Goal: Information Seeking & Learning: Learn about a topic

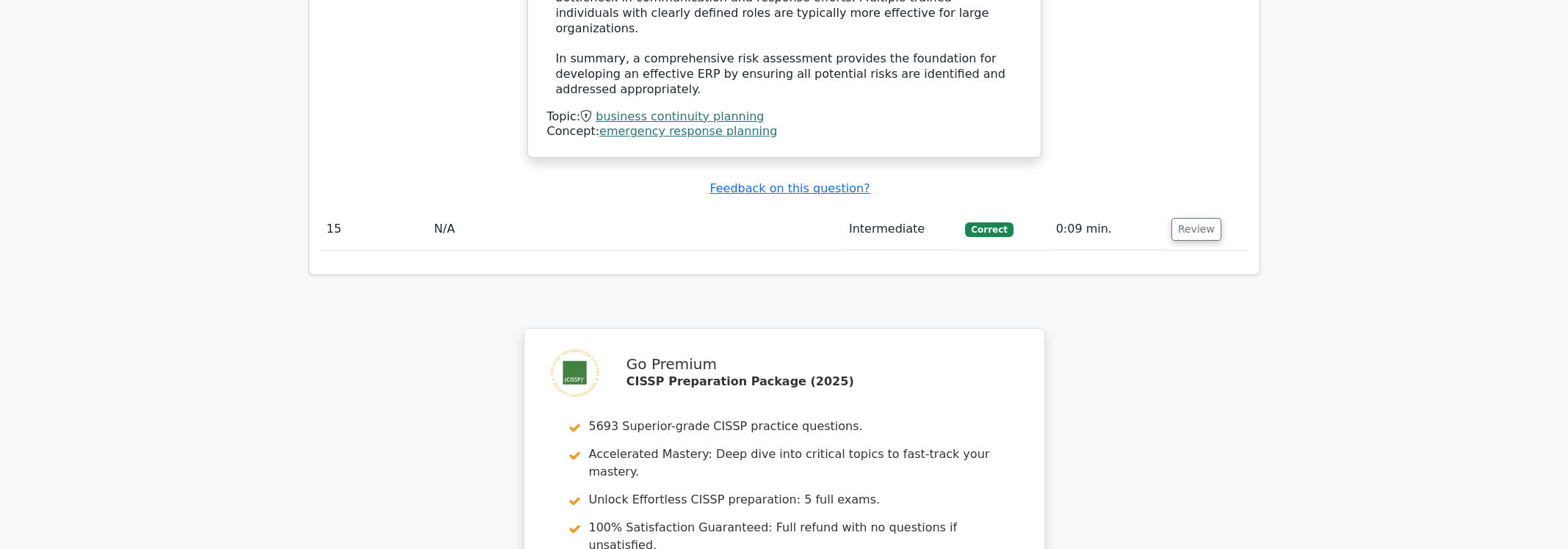
scroll to position [5637, 0]
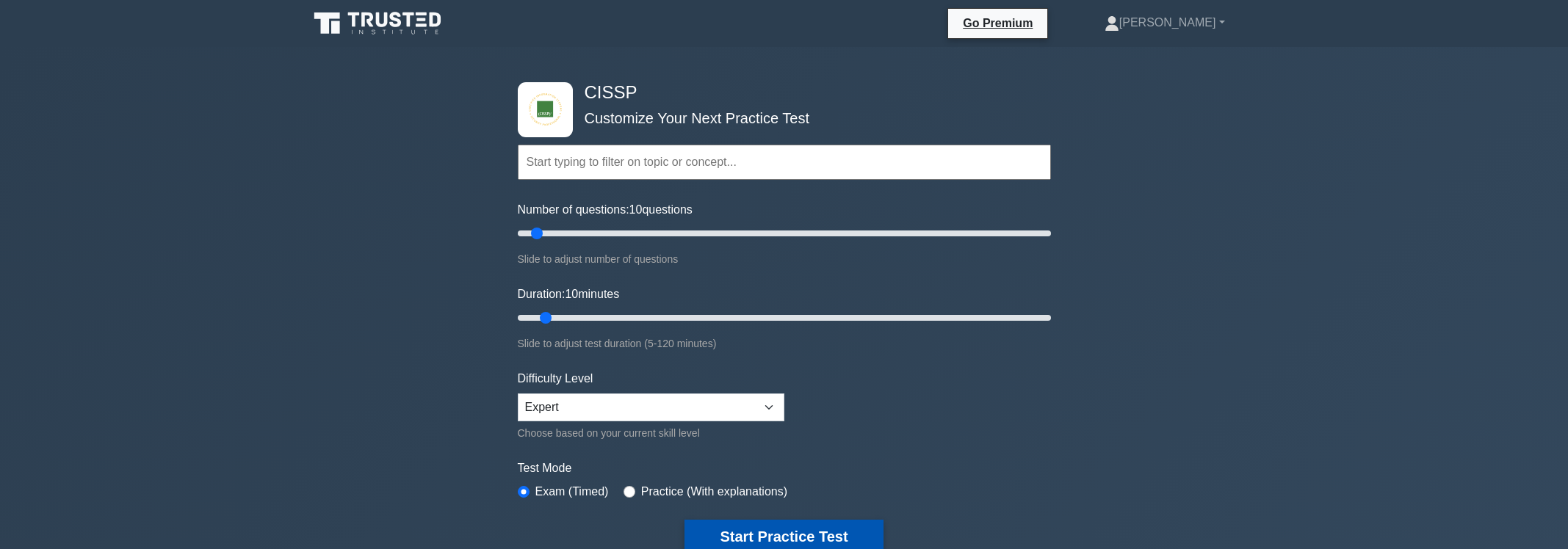
click at [758, 538] on button "Start Practice Test" at bounding box center [784, 537] width 198 height 34
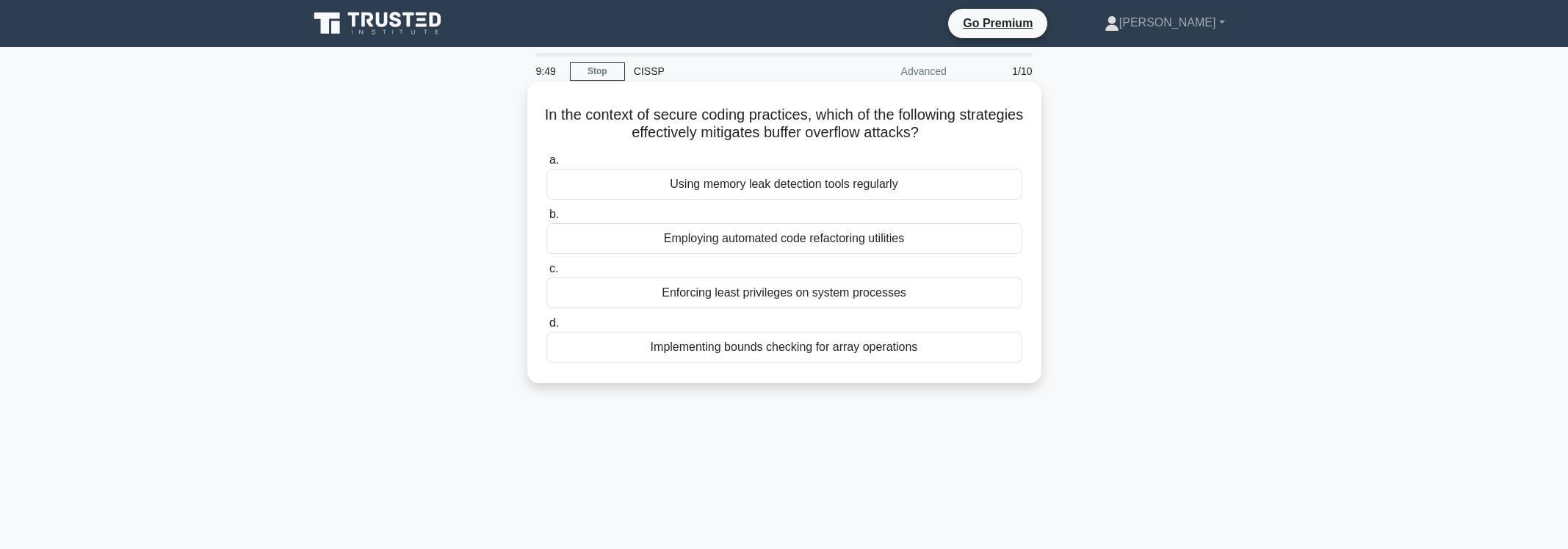
click at [922, 355] on div "Implementing bounds checking for array operations" at bounding box center [784, 347] width 476 height 31
click at [547, 328] on input "d. Implementing bounds checking for array operations" at bounding box center [547, 323] width 0 height 9
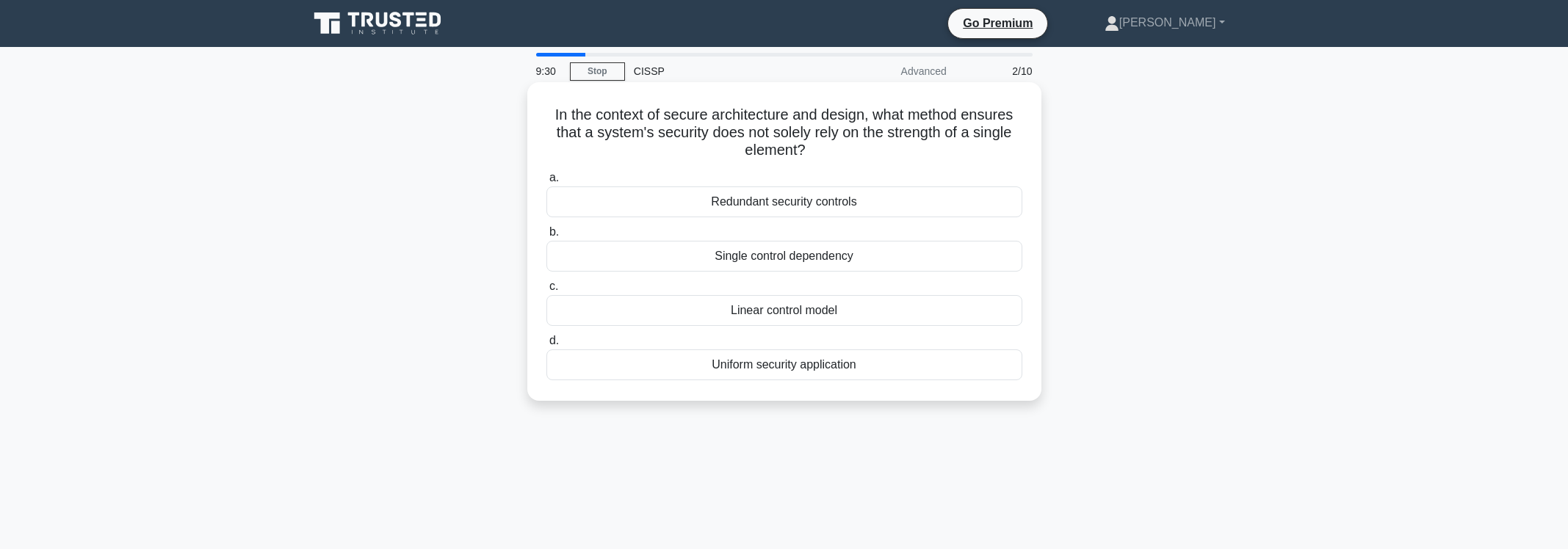
click at [778, 207] on div "Redundant security controls" at bounding box center [784, 202] width 476 height 31
click at [547, 183] on input "a. Redundant security controls" at bounding box center [547, 178] width 0 height 9
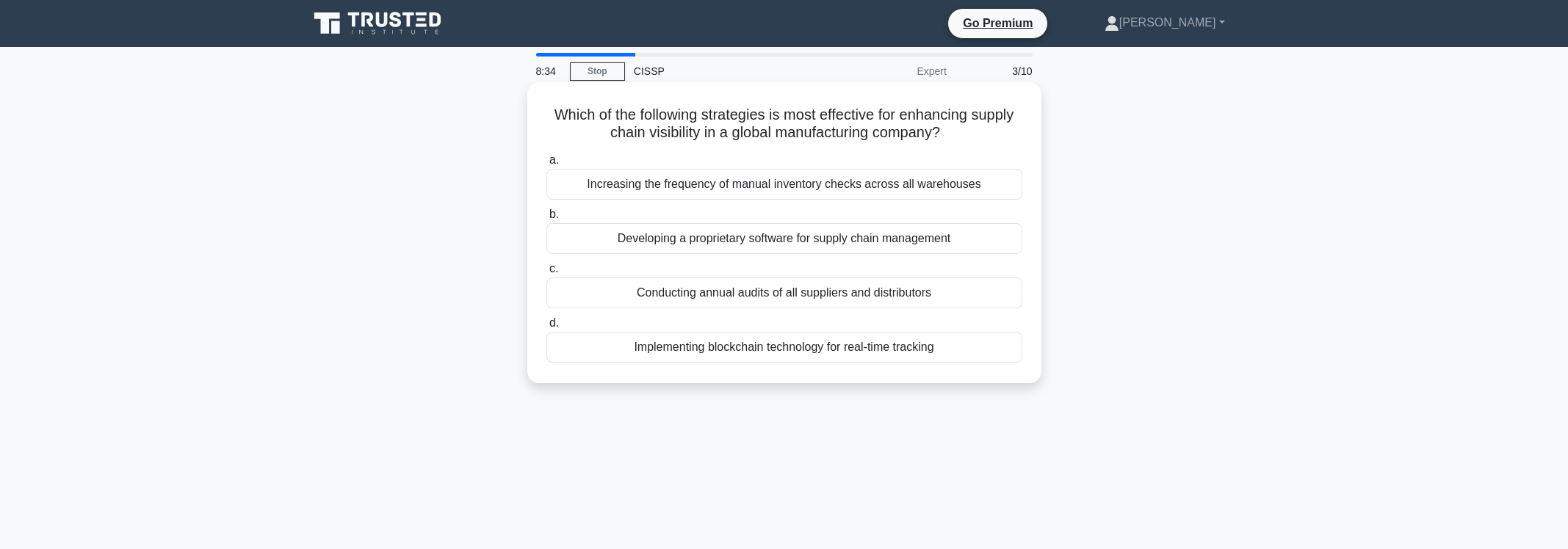
click at [755, 294] on div "Conducting annual audits of all suppliers and distributors" at bounding box center [784, 293] width 476 height 31
click at [547, 274] on input "c. Conducting annual audits of all suppliers and distributors" at bounding box center [547, 268] width 0 height 9
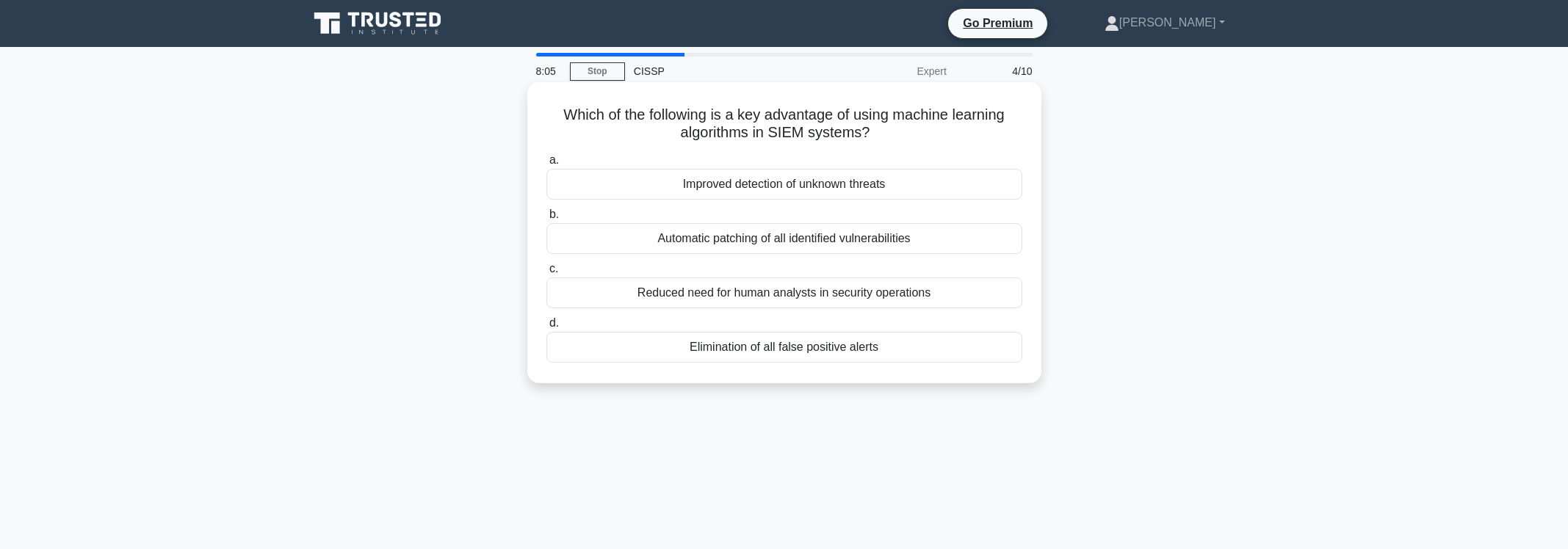
click at [779, 355] on div "Elimination of all false positive alerts" at bounding box center [784, 347] width 476 height 31
click at [547, 328] on input "d. Elimination of all false positive alerts" at bounding box center [547, 323] width 0 height 9
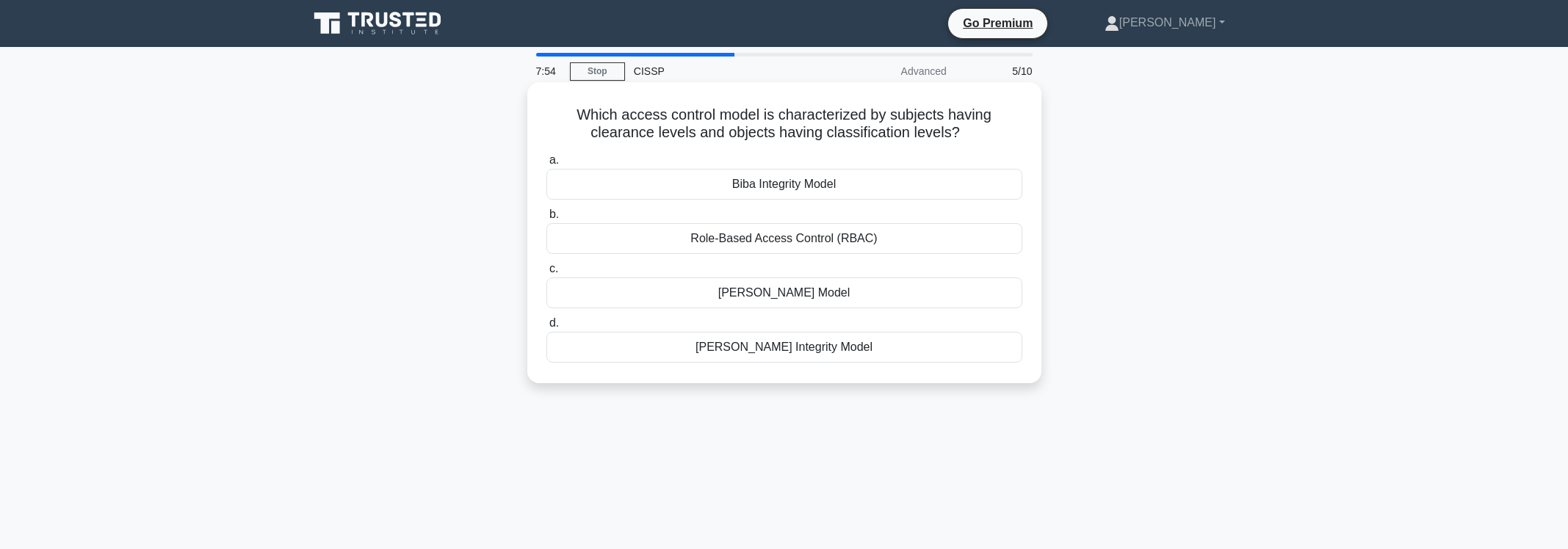
click at [755, 294] on div "[PERSON_NAME] Model" at bounding box center [784, 293] width 476 height 31
click at [547, 274] on input "[PERSON_NAME] Model" at bounding box center [547, 268] width 0 height 9
click at [832, 346] on div "Data minimization requirements" at bounding box center [784, 347] width 476 height 31
click at [547, 328] on input "d. Data minimization requirements" at bounding box center [547, 323] width 0 height 9
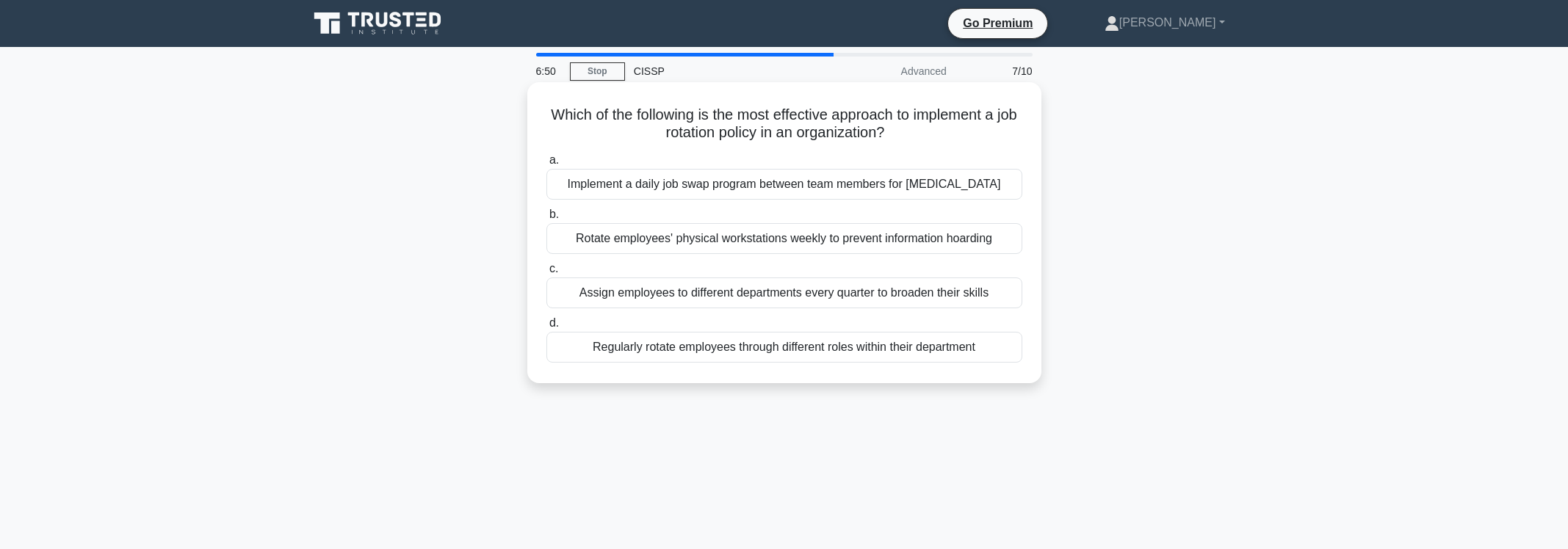
click at [914, 363] on div "Regularly rotate employees through different roles within their department" at bounding box center [784, 347] width 476 height 31
click at [547, 328] on input "d. Regularly rotate employees through different roles within their department" at bounding box center [547, 323] width 0 height 9
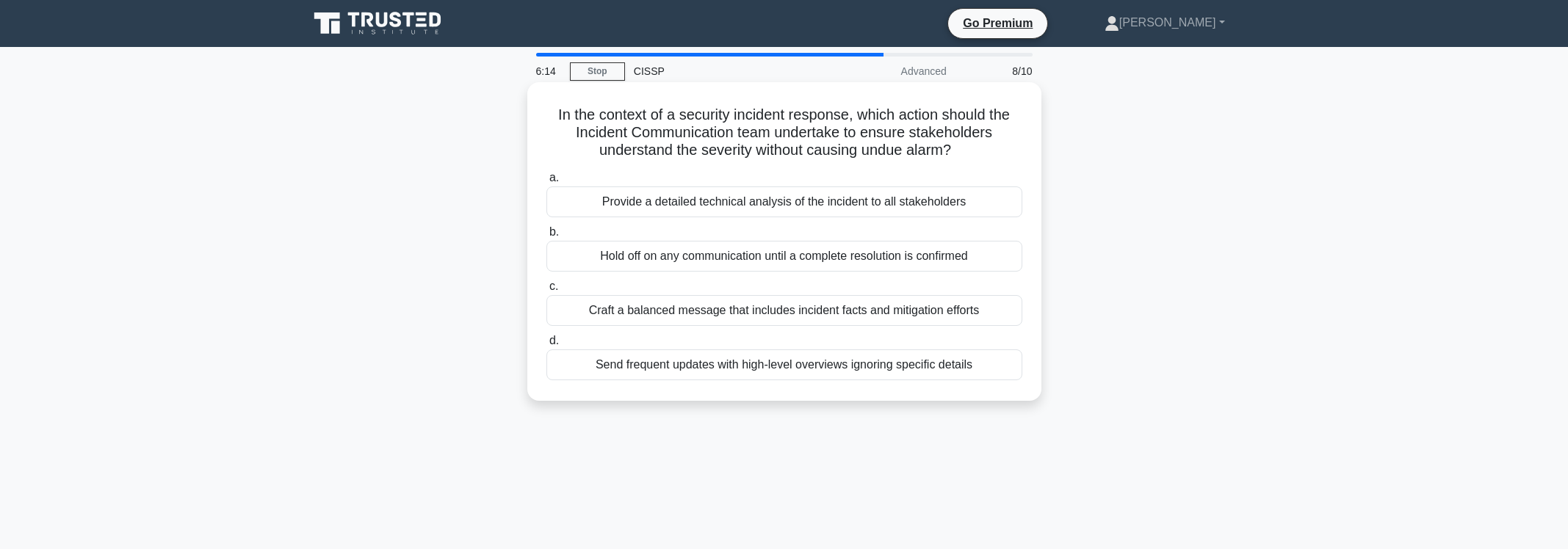
click at [974, 326] on div "Craft a balanced message that includes incident facts and mitigation efforts" at bounding box center [784, 311] width 476 height 31
click at [547, 291] on input "[PERSON_NAME] a balanced message that includes incident facts and mitigation ef…" at bounding box center [547, 286] width 0 height 9
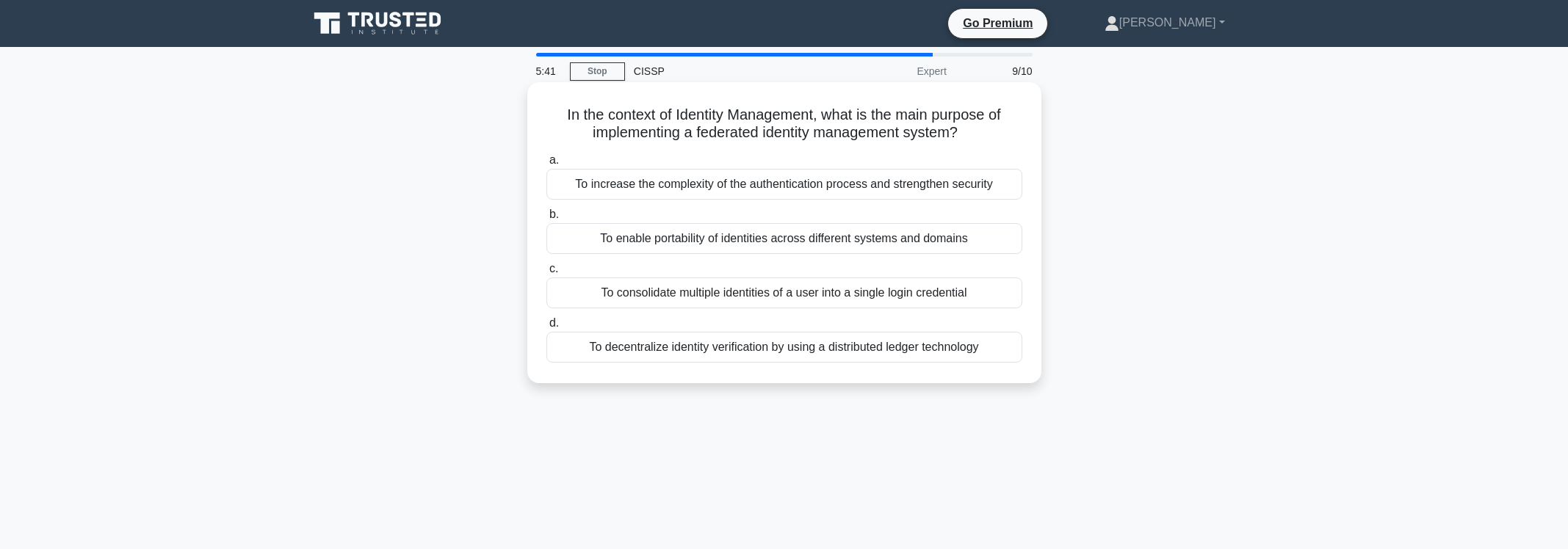
click at [838, 254] on div "To enable portability of identities across different systems and domains" at bounding box center [784, 238] width 476 height 31
click at [547, 220] on input "b. To enable portability of identities across different systems and domains" at bounding box center [547, 214] width 0 height 9
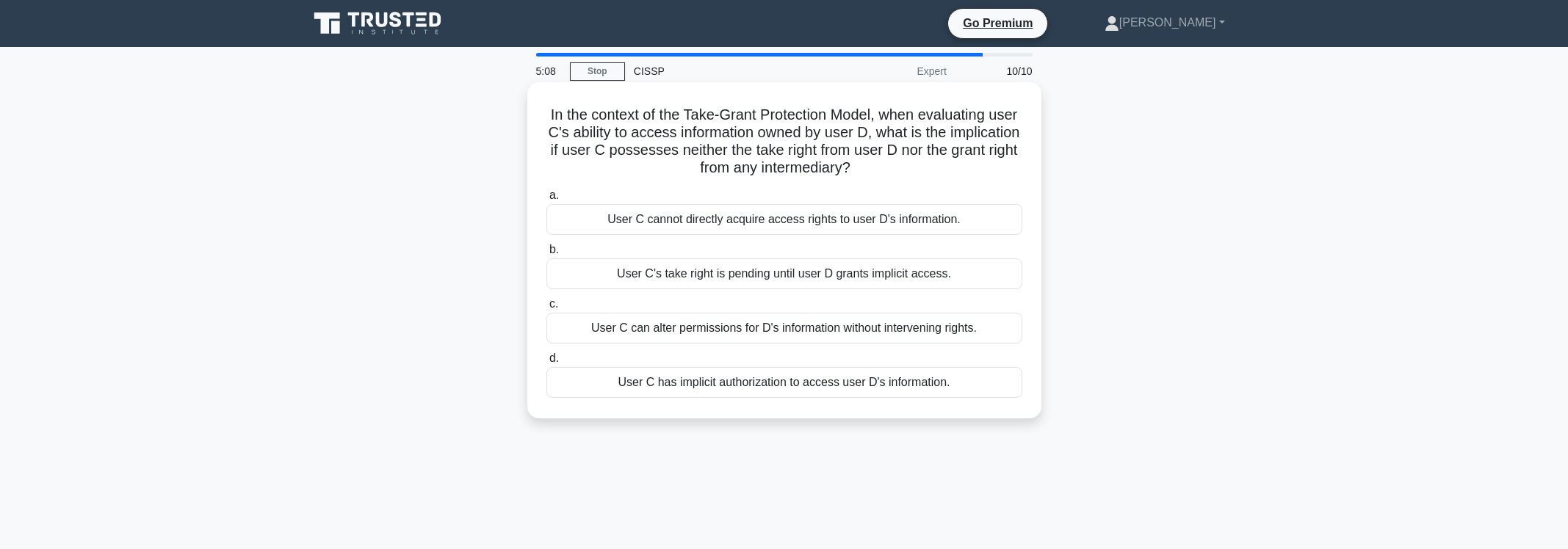
click at [813, 205] on div "User C cannot directly acquire access rights to user D's information." at bounding box center [784, 220] width 476 height 31
click at [547, 200] on input "a. User C cannot directly acquire access rights to user D's information." at bounding box center [547, 195] width 0 height 9
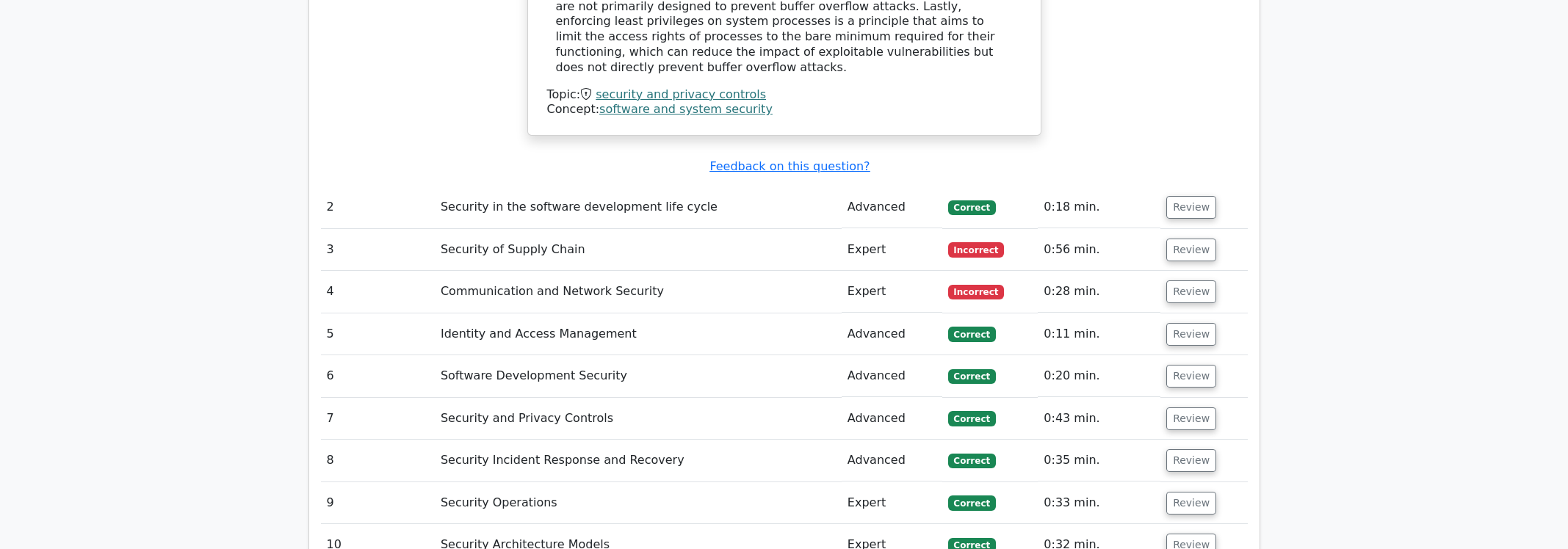
scroll to position [1897, 0]
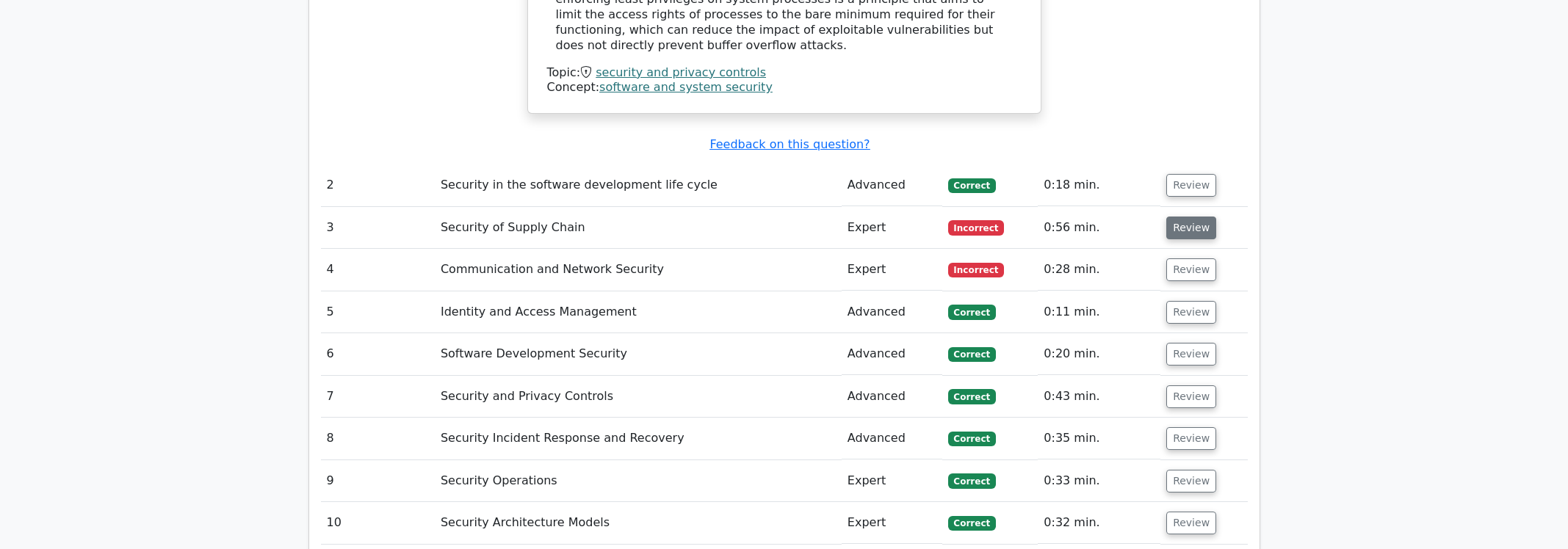
click at [1196, 216] on button "Review" at bounding box center [1191, 227] width 50 height 23
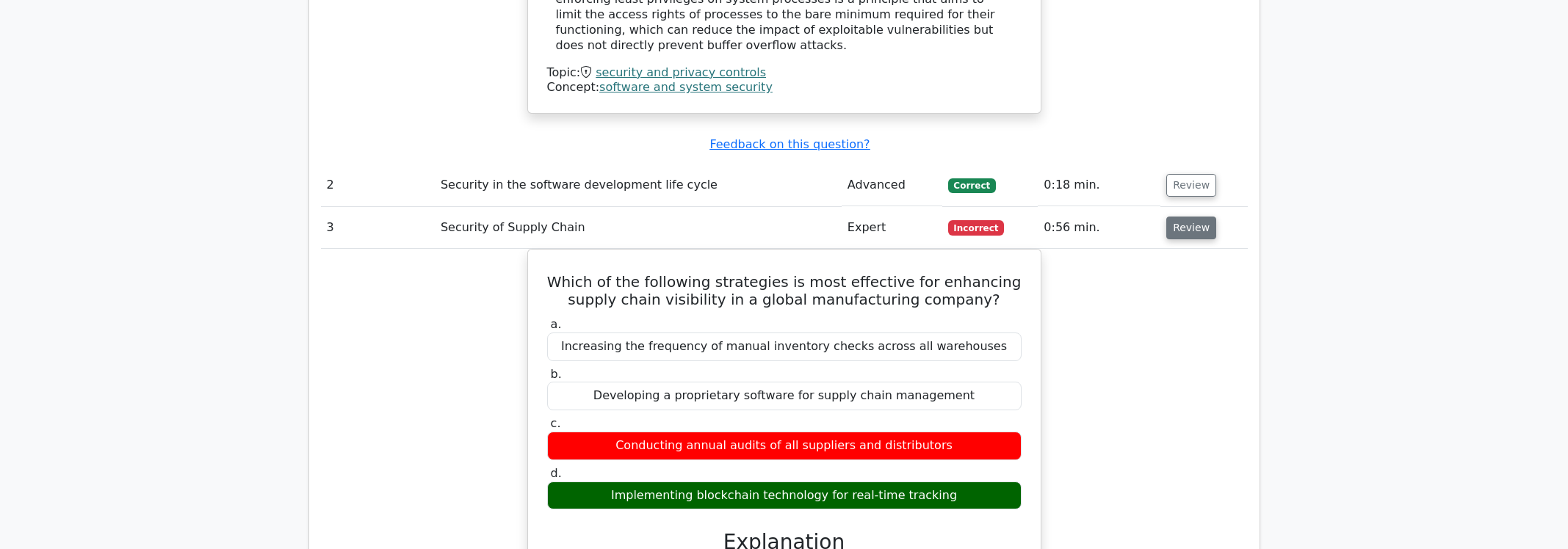
click at [1206, 216] on button "Review" at bounding box center [1191, 227] width 50 height 23
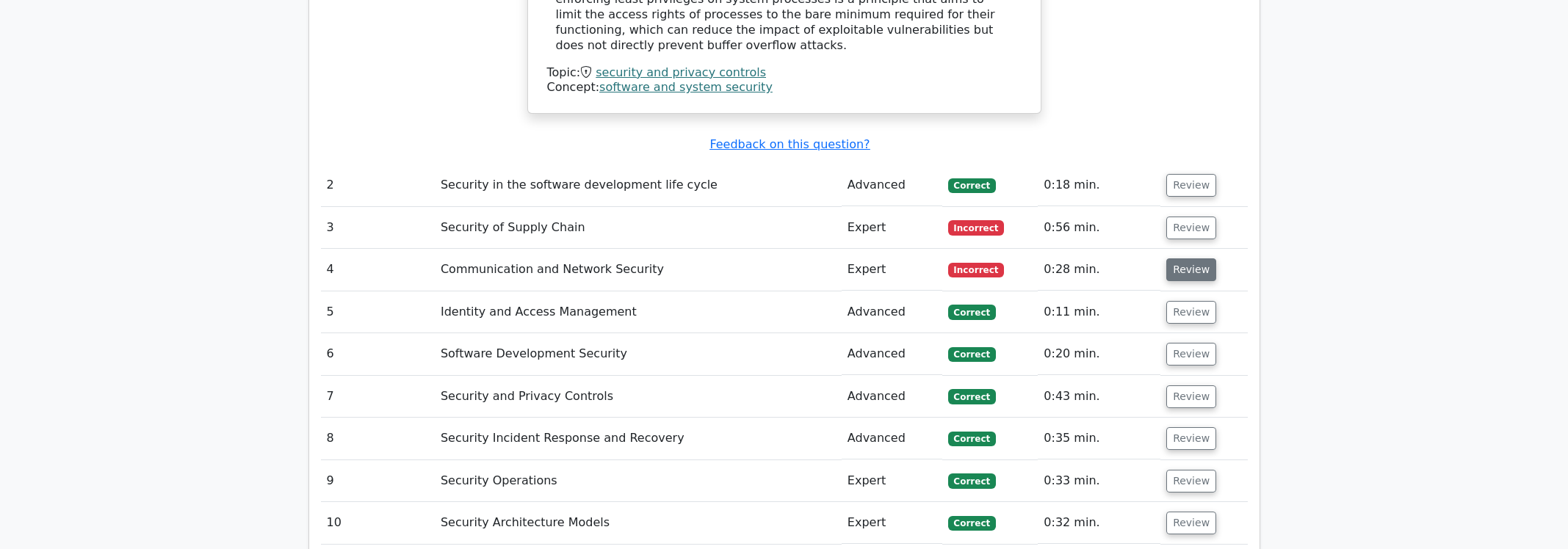
click at [1194, 259] on button "Review" at bounding box center [1191, 270] width 50 height 23
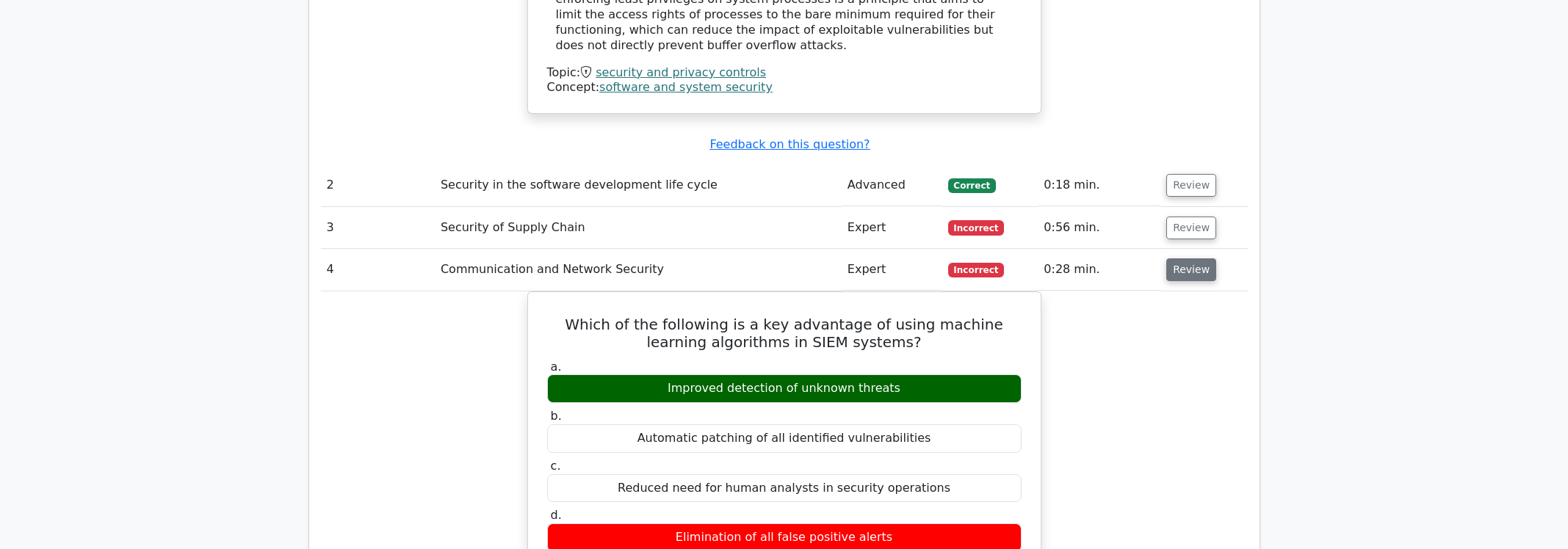
click at [1194, 259] on button "Review" at bounding box center [1191, 270] width 50 height 23
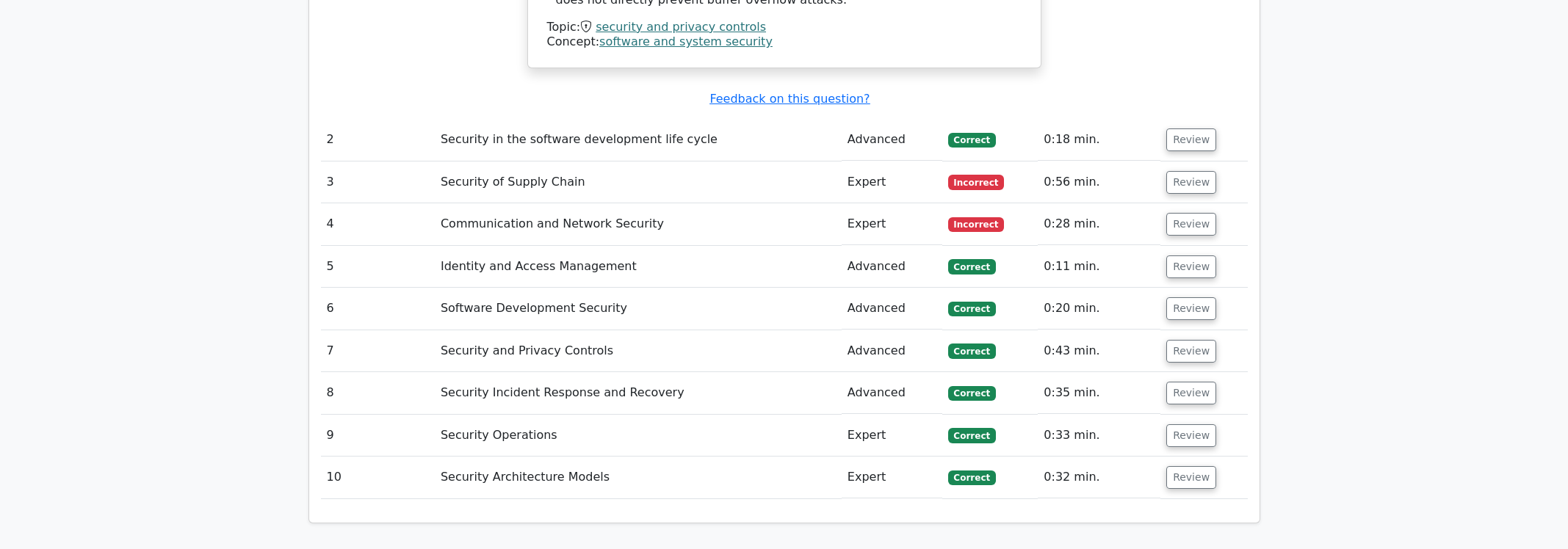
scroll to position [1986, 0]
